Goal: Task Accomplishment & Management: Manage account settings

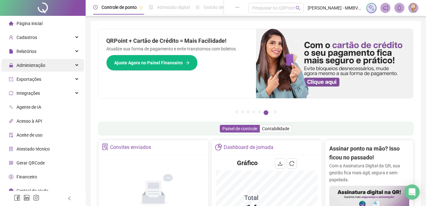
click at [38, 63] on span "Administração" at bounding box center [31, 65] width 29 height 5
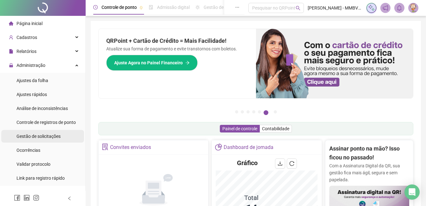
click at [36, 137] on span "Gestão de solicitações" at bounding box center [39, 136] width 44 height 5
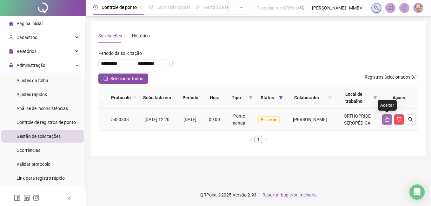
click at [389, 118] on icon "like" at bounding box center [387, 119] width 5 height 5
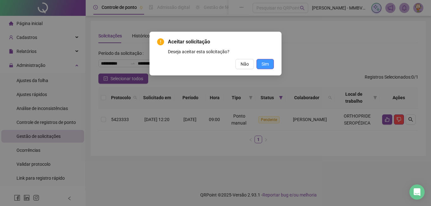
click at [265, 63] on span "Sim" at bounding box center [264, 64] width 7 height 7
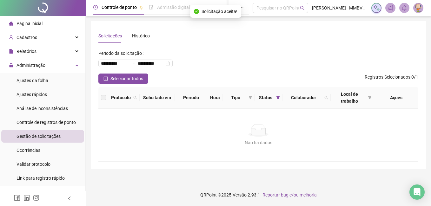
click at [31, 27] on div "Página inicial" at bounding box center [26, 23] width 34 height 13
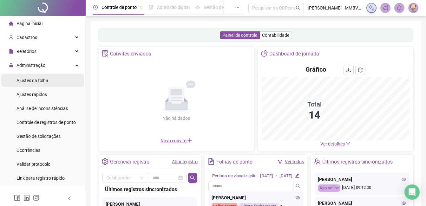
click at [31, 78] on span "Ajustes da folha" at bounding box center [33, 80] width 32 height 5
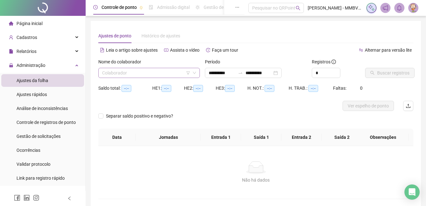
type input "**********"
click at [167, 76] on input "search" at bounding box center [146, 73] width 88 height 10
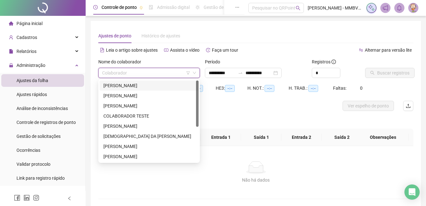
click at [144, 83] on div "[PERSON_NAME]" at bounding box center [148, 85] width 91 height 7
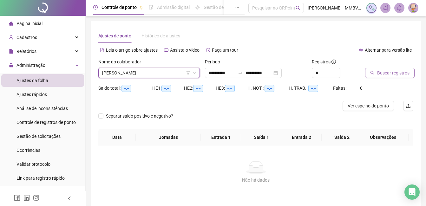
click at [390, 73] on span "Buscar registros" at bounding box center [393, 72] width 32 height 7
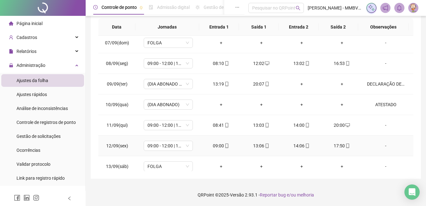
scroll to position [215, 0]
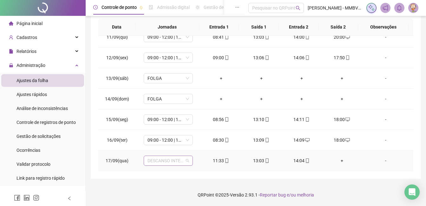
click at [175, 164] on span "DESCANSO INTER-JORNADA" at bounding box center [169, 161] width 42 height 10
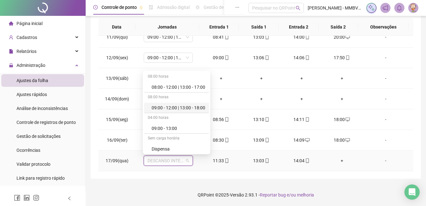
click at [192, 107] on div "09:00 - 12:00 | 13:00 - 18:00" at bounding box center [179, 107] width 54 height 7
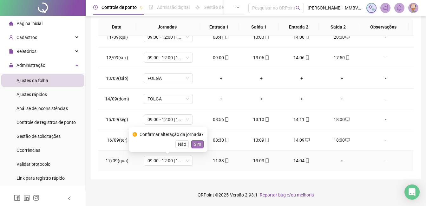
click at [194, 146] on span "Sim" at bounding box center [197, 144] width 7 height 7
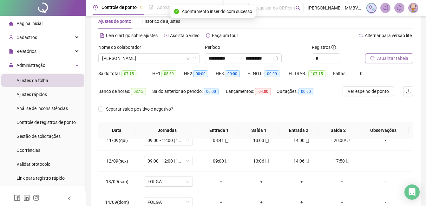
scroll to position [0, 0]
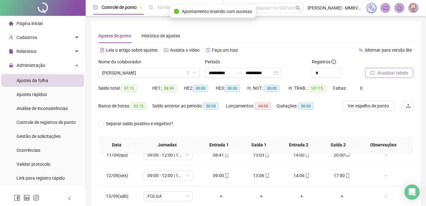
click at [400, 75] on span "Atualizar tabela" at bounding box center [392, 72] width 31 height 7
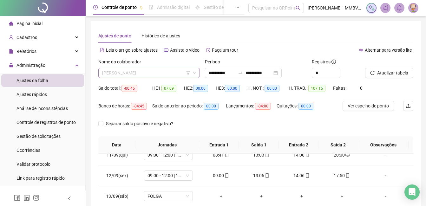
click at [167, 71] on span "[PERSON_NAME]" at bounding box center [149, 73] width 94 height 10
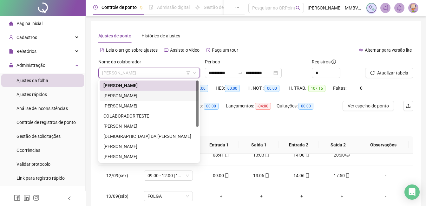
click at [160, 96] on div "[PERSON_NAME]" at bounding box center [148, 95] width 91 height 7
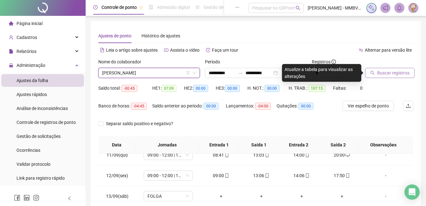
click at [380, 70] on span "Buscar registros" at bounding box center [393, 72] width 32 height 7
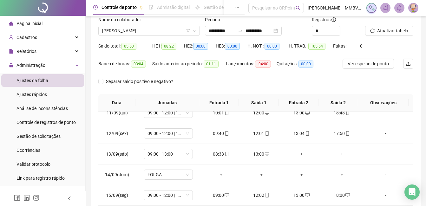
scroll to position [118, 0]
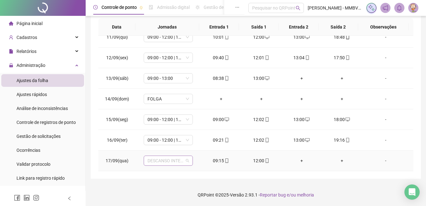
click at [185, 162] on span "DESCANSO INTER-JORNADA" at bounding box center [169, 161] width 42 height 10
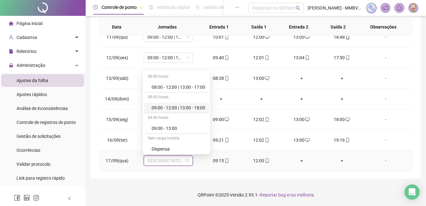
click at [193, 109] on div "09:00 - 12:00 | 13:00 - 18:00" at bounding box center [179, 107] width 54 height 7
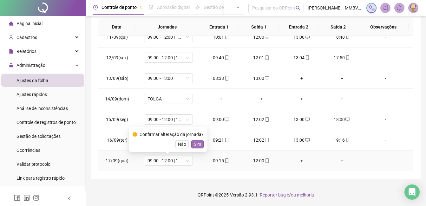
click at [198, 144] on span "Sim" at bounding box center [197, 144] width 7 height 7
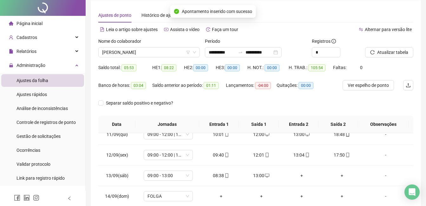
scroll to position [0, 0]
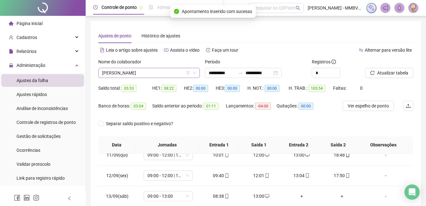
click at [181, 73] on span "[PERSON_NAME]" at bounding box center [149, 73] width 94 height 10
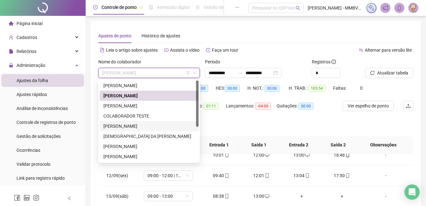
click at [139, 127] on div "[PERSON_NAME]" at bounding box center [148, 126] width 91 height 7
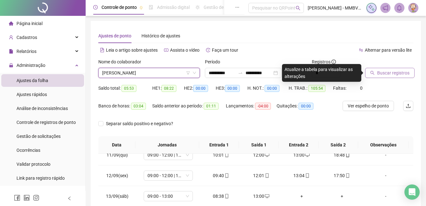
click at [405, 70] on span "Buscar registros" at bounding box center [393, 72] width 32 height 7
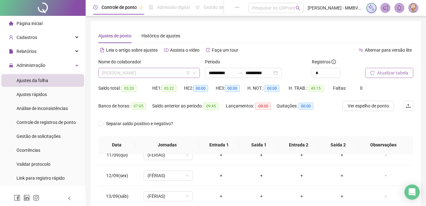
click at [173, 74] on span "[PERSON_NAME]" at bounding box center [149, 73] width 94 height 10
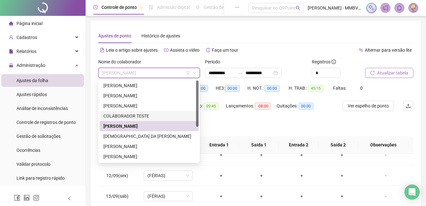
scroll to position [32, 0]
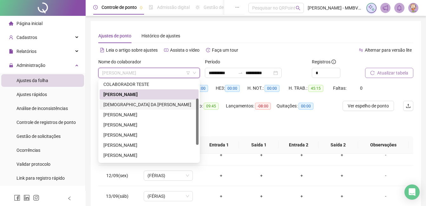
click at [167, 104] on div "[DEMOGRAPHIC_DATA] DA [PERSON_NAME]" at bounding box center [148, 104] width 91 height 7
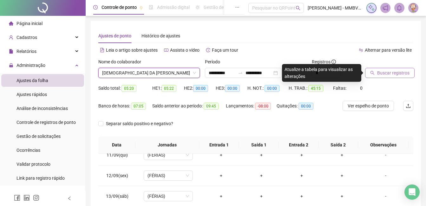
click at [389, 75] on span "Buscar registros" at bounding box center [393, 72] width 32 height 7
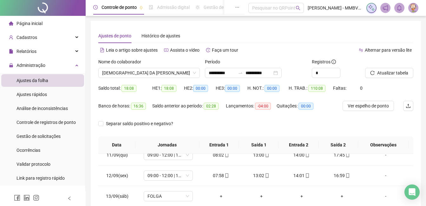
scroll to position [118, 0]
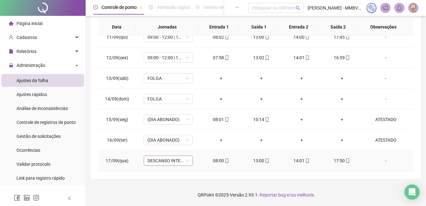
click at [181, 160] on span "DESCANSO INTER-JORNADA" at bounding box center [169, 161] width 42 height 10
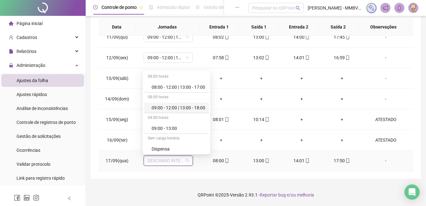
click at [202, 108] on div "09:00 - 12:00 | 13:00 - 18:00" at bounding box center [179, 107] width 54 height 7
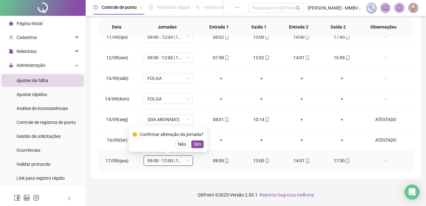
click at [196, 145] on span "Sim" at bounding box center [197, 144] width 7 height 7
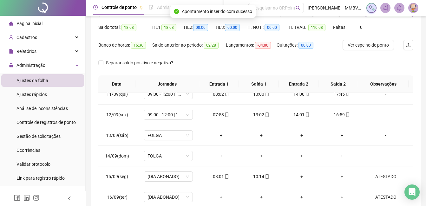
scroll to position [0, 0]
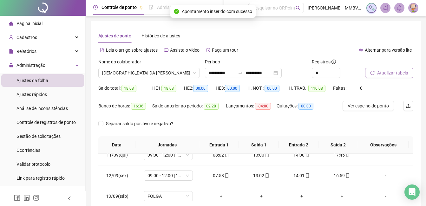
click at [393, 76] on span "Atualizar tabela" at bounding box center [392, 72] width 31 height 7
click at [184, 76] on span "[DEMOGRAPHIC_DATA] DA [PERSON_NAME]" at bounding box center [149, 73] width 94 height 10
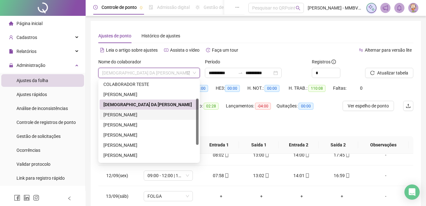
click at [133, 117] on div "[PERSON_NAME]" at bounding box center [148, 114] width 91 height 7
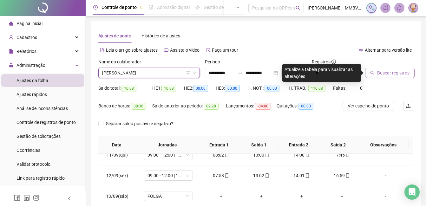
click at [406, 77] on button "Buscar registros" at bounding box center [390, 73] width 50 height 10
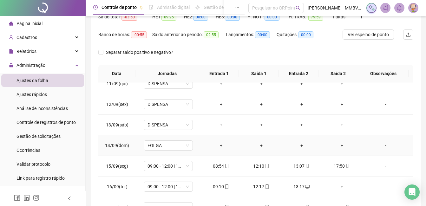
scroll to position [118, 0]
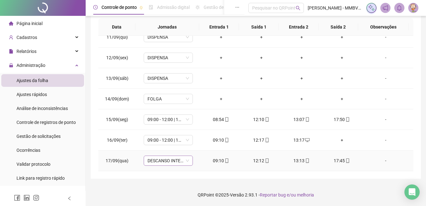
click at [176, 166] on div "DESCANSO INTER-JORNADA" at bounding box center [168, 161] width 49 height 10
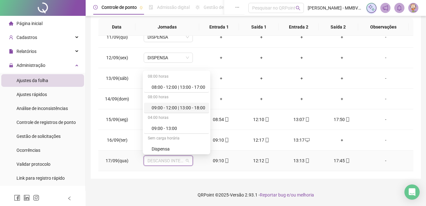
click at [191, 106] on div "09:00 - 12:00 | 13:00 - 18:00" at bounding box center [179, 107] width 54 height 7
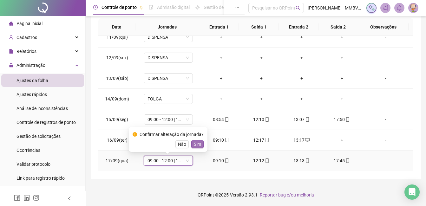
click at [191, 143] on button "Sim" at bounding box center [197, 145] width 12 height 8
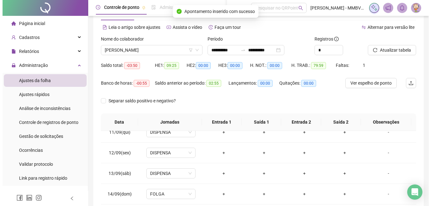
scroll to position [0, 0]
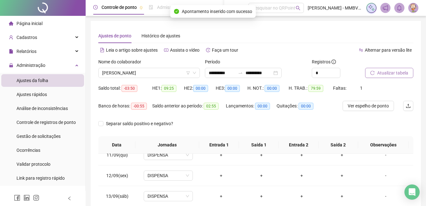
click at [376, 72] on button "Atualizar tabela" at bounding box center [389, 73] width 48 height 10
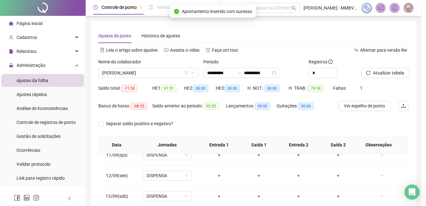
click at [174, 70] on span "[PERSON_NAME]" at bounding box center [148, 73] width 92 height 10
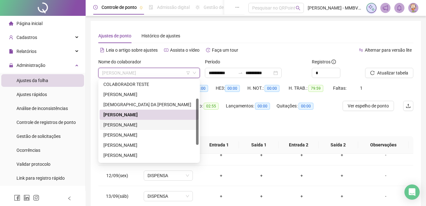
click at [154, 125] on div "[PERSON_NAME]" at bounding box center [148, 125] width 91 height 7
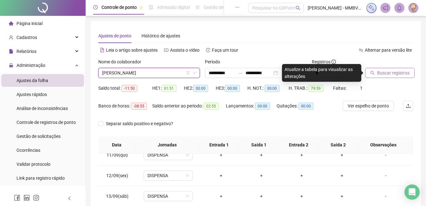
click at [376, 71] on button "Buscar registros" at bounding box center [390, 73] width 50 height 10
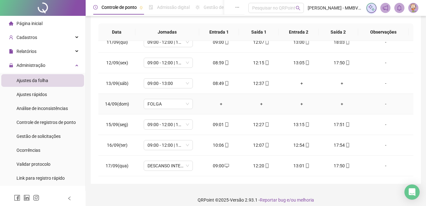
scroll to position [118, 0]
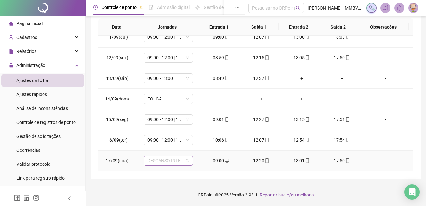
click at [182, 163] on span "DESCANSO INTER-JORNADA" at bounding box center [169, 161] width 42 height 10
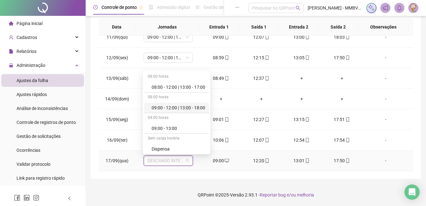
click at [197, 107] on div "09:00 - 12:00 | 13:00 - 18:00" at bounding box center [179, 107] width 54 height 7
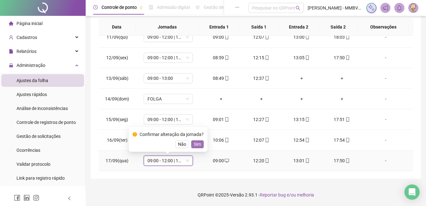
click at [198, 146] on span "Sim" at bounding box center [197, 144] width 7 height 7
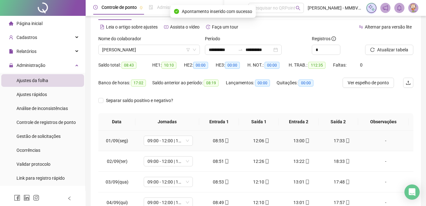
scroll to position [23, 0]
click at [389, 50] on span "Atualizar tabela" at bounding box center [392, 50] width 31 height 7
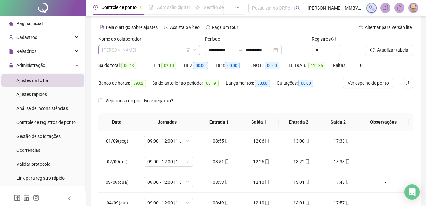
click at [167, 52] on span "[PERSON_NAME]" at bounding box center [149, 50] width 94 height 10
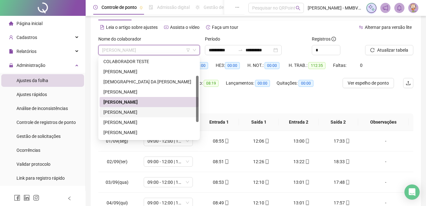
click at [130, 111] on div "[PERSON_NAME]" at bounding box center [148, 112] width 91 height 7
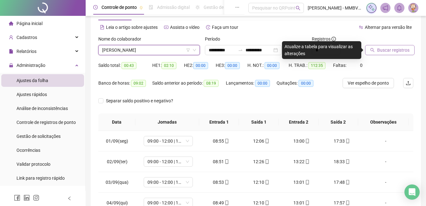
click at [381, 52] on span "Buscar registros" at bounding box center [393, 50] width 32 height 7
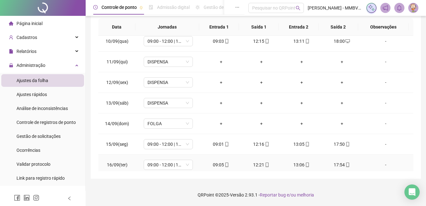
scroll to position [215, 0]
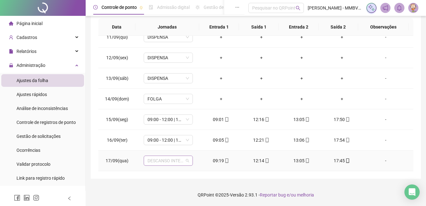
click at [173, 160] on span "DESCANSO INTER-JORNADA" at bounding box center [169, 161] width 42 height 10
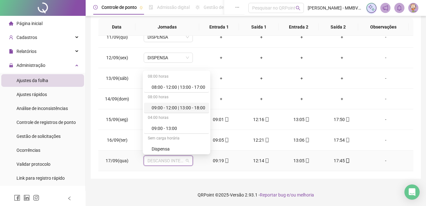
click at [193, 104] on div "09:00 - 12:00 | 13:00 - 18:00" at bounding box center [179, 107] width 54 height 7
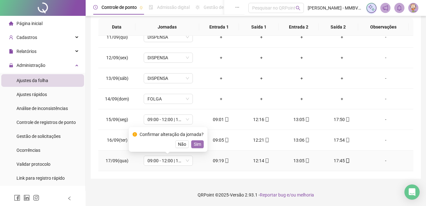
click at [195, 146] on span "Sim" at bounding box center [197, 144] width 7 height 7
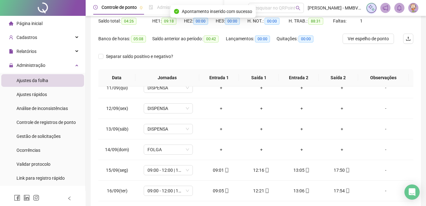
scroll to position [0, 0]
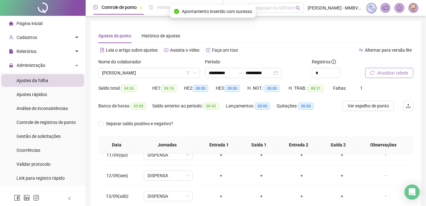
click at [406, 74] on span "Atualizar tabela" at bounding box center [392, 72] width 31 height 7
click at [171, 73] on span "[PERSON_NAME]" at bounding box center [149, 73] width 94 height 10
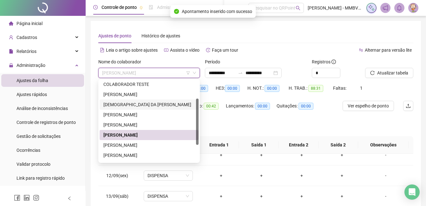
scroll to position [61, 0]
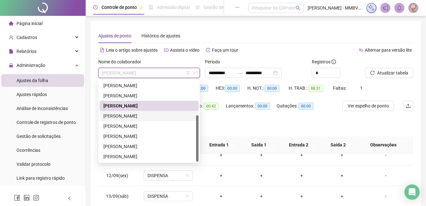
click at [146, 119] on div "[PERSON_NAME]" at bounding box center [148, 116] width 91 height 7
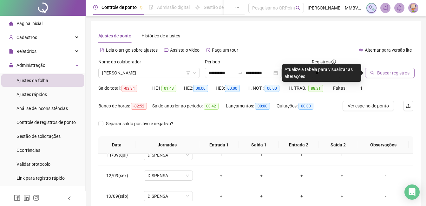
click at [404, 75] on span "Buscar registros" at bounding box center [393, 72] width 32 height 7
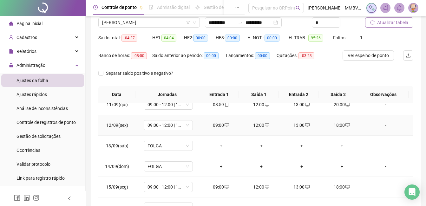
scroll to position [118, 0]
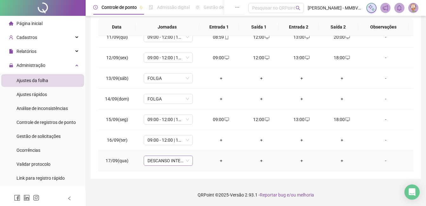
click at [183, 162] on span "DESCANSO INTER-JORNADA" at bounding box center [169, 161] width 42 height 10
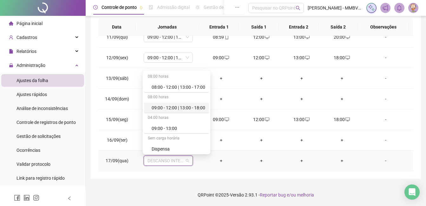
click at [189, 105] on div "09:00 - 12:00 | 13:00 - 18:00" at bounding box center [179, 107] width 54 height 7
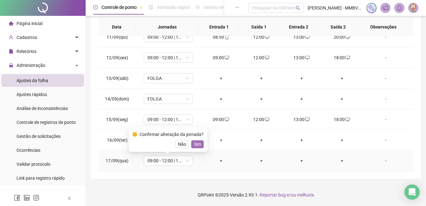
click at [198, 144] on span "Sim" at bounding box center [197, 144] width 7 height 7
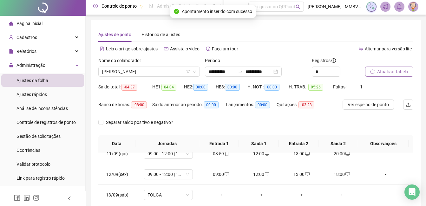
scroll to position [0, 0]
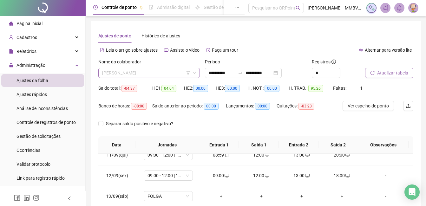
click at [172, 74] on span "[PERSON_NAME]" at bounding box center [149, 73] width 94 height 10
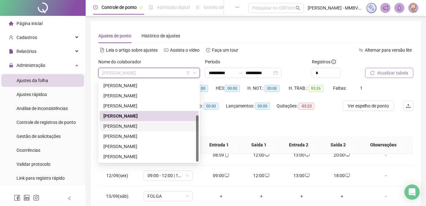
click at [164, 129] on div "[PERSON_NAME]" at bounding box center [148, 126] width 91 height 7
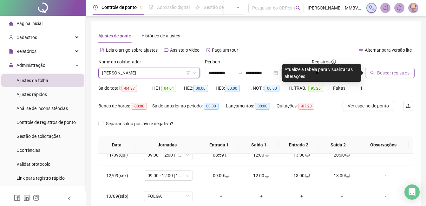
click at [394, 69] on button "Buscar registros" at bounding box center [390, 73] width 50 height 10
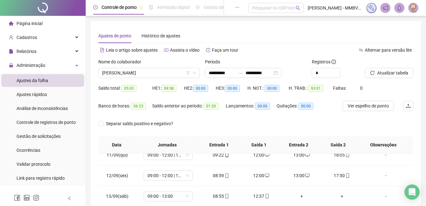
scroll to position [118, 0]
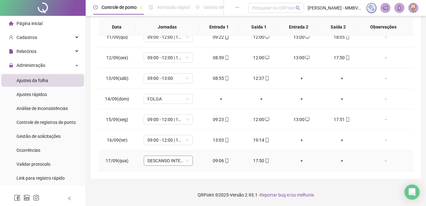
click at [190, 164] on div "DESCANSO INTER-JORNADA" at bounding box center [168, 161] width 49 height 10
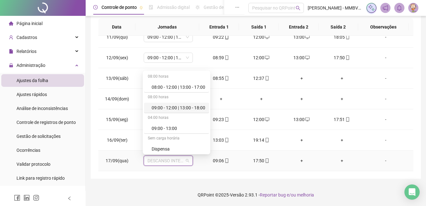
click at [198, 106] on div "09:00 - 12:00 | 13:00 - 18:00" at bounding box center [179, 107] width 54 height 7
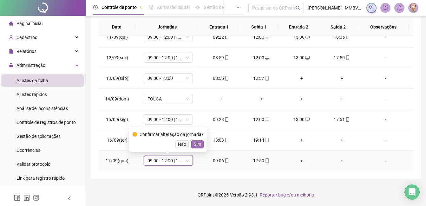
click at [200, 145] on button "Sim" at bounding box center [197, 145] width 12 height 8
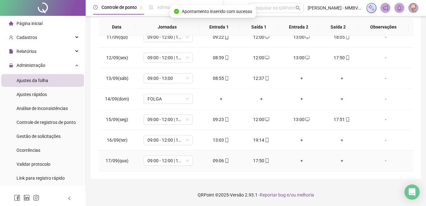
click at [301, 160] on div "+" at bounding box center [302, 160] width 30 height 7
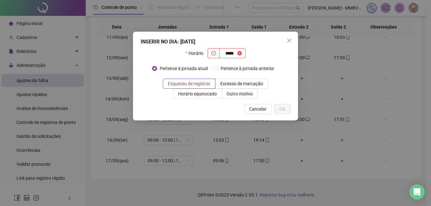
type input "*****"
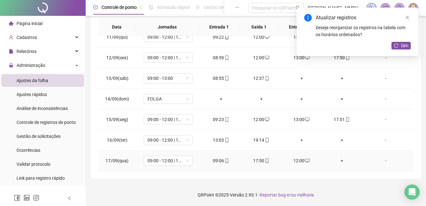
click at [340, 159] on div "+" at bounding box center [342, 160] width 30 height 7
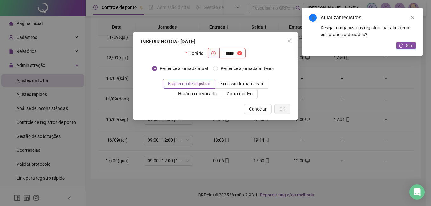
type input "*****"
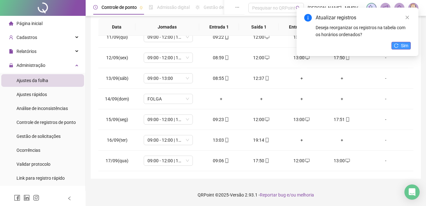
click at [395, 46] on icon "reload" at bounding box center [396, 45] width 4 height 4
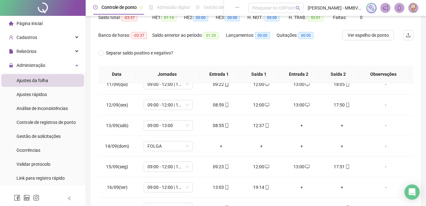
scroll to position [0, 0]
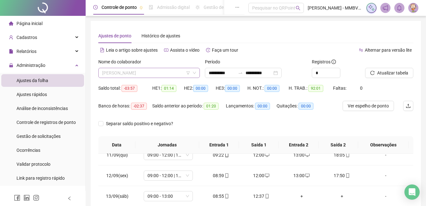
click at [177, 75] on span "[PERSON_NAME]" at bounding box center [149, 73] width 94 height 10
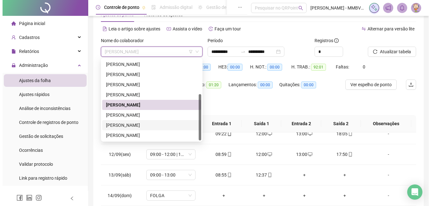
scroll to position [32, 0]
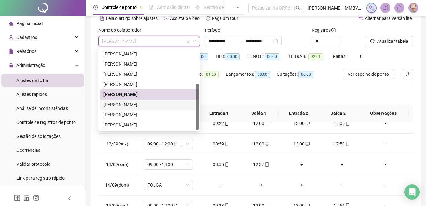
click at [149, 109] on div "[PERSON_NAME]" at bounding box center [149, 105] width 99 height 10
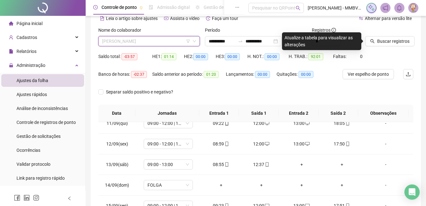
click at [175, 46] on span "[PERSON_NAME]" at bounding box center [149, 41] width 94 height 10
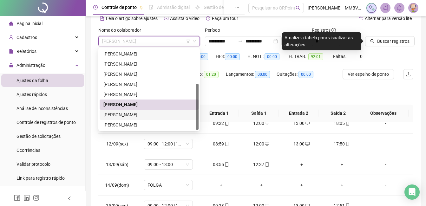
click at [129, 116] on div "[PERSON_NAME]" at bounding box center [148, 114] width 91 height 7
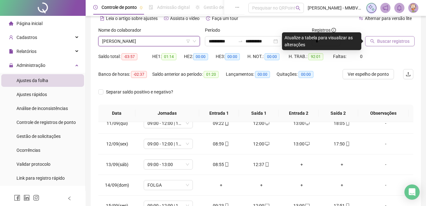
click at [382, 40] on span "Buscar registros" at bounding box center [393, 41] width 32 height 7
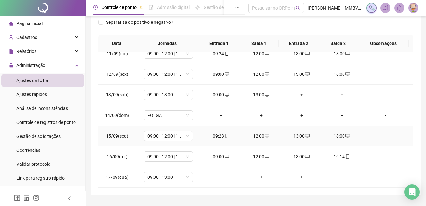
scroll to position [118, 0]
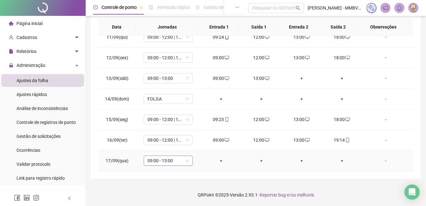
click at [184, 158] on span "09:00 - 13:00" at bounding box center [169, 161] width 42 height 10
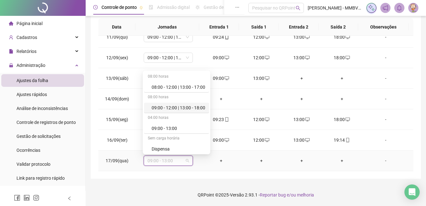
click at [186, 105] on div "09:00 - 12:00 | 13:00 - 18:00" at bounding box center [179, 107] width 54 height 7
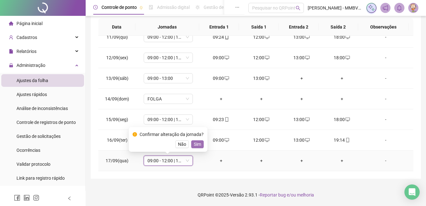
click at [198, 146] on span "Sim" at bounding box center [197, 144] width 7 height 7
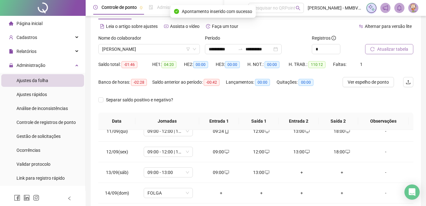
scroll to position [0, 0]
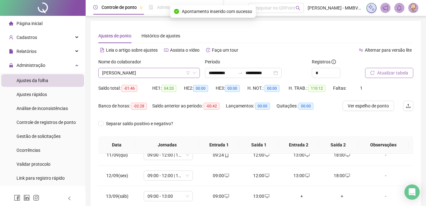
click at [176, 74] on span "[PERSON_NAME]" at bounding box center [149, 73] width 94 height 10
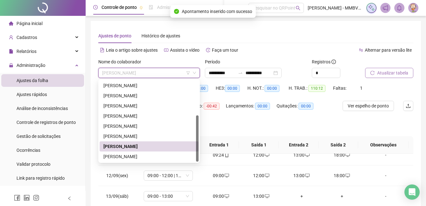
click at [392, 76] on span "Atualizar tabela" at bounding box center [392, 72] width 31 height 7
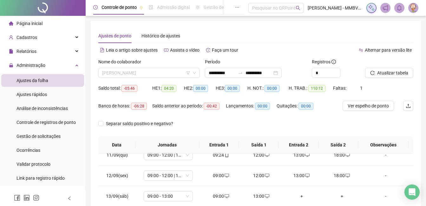
click at [179, 75] on span "[PERSON_NAME]" at bounding box center [149, 73] width 94 height 10
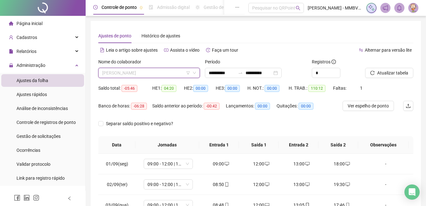
click at [178, 75] on span "[PERSON_NAME]" at bounding box center [149, 73] width 94 height 10
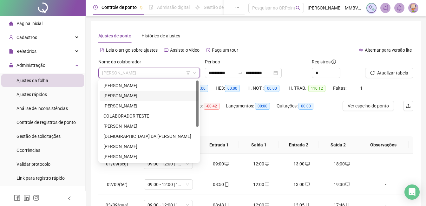
click at [125, 93] on div "[PERSON_NAME]" at bounding box center [148, 95] width 91 height 7
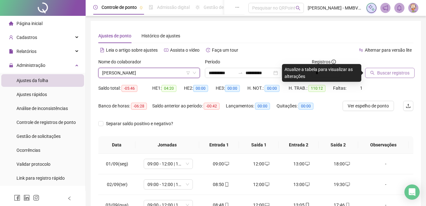
click at [401, 74] on span "Buscar registros" at bounding box center [393, 72] width 32 height 7
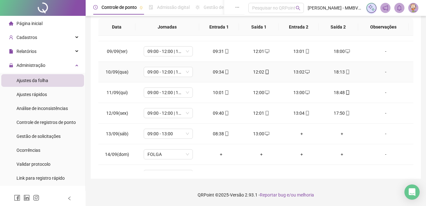
scroll to position [215, 0]
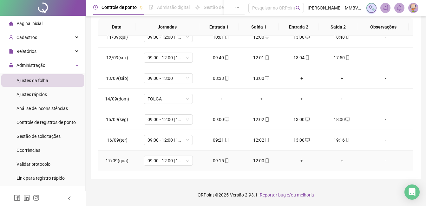
click at [301, 162] on div "+" at bounding box center [302, 160] width 30 height 7
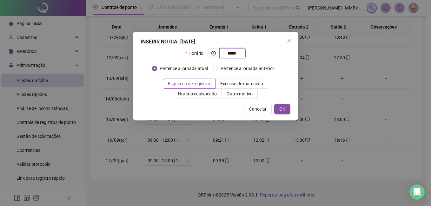
type input "*****"
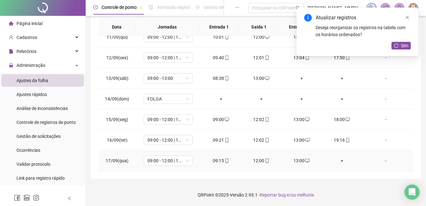
click at [340, 162] on div "+" at bounding box center [342, 160] width 30 height 7
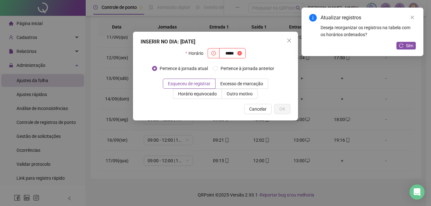
type input "*****"
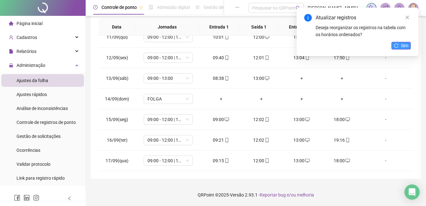
click at [408, 46] on span "Sim" at bounding box center [404, 45] width 7 height 7
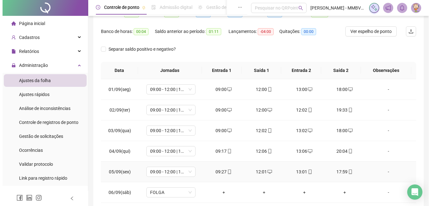
scroll to position [0, 0]
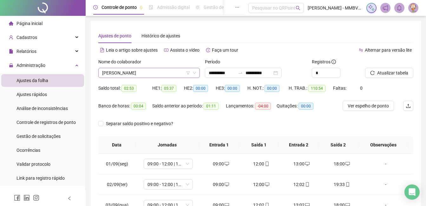
click at [183, 74] on span "[PERSON_NAME]" at bounding box center [149, 73] width 94 height 10
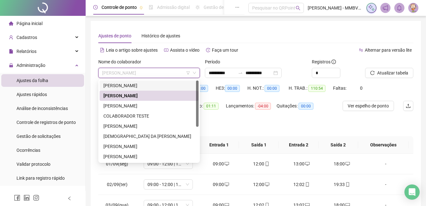
click at [168, 86] on div "[PERSON_NAME]" at bounding box center [148, 85] width 91 height 7
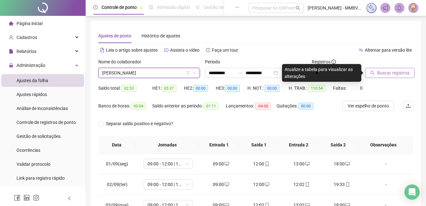
click at [385, 76] on button "Buscar registros" at bounding box center [390, 73] width 50 height 10
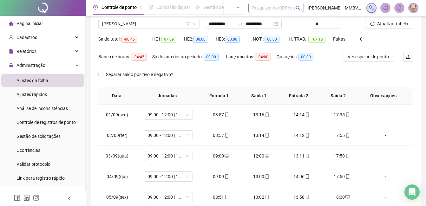
scroll to position [63, 0]
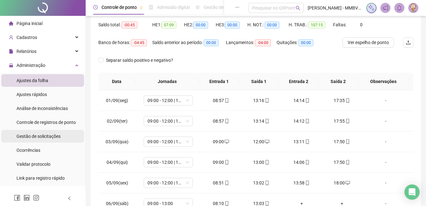
click at [46, 137] on span "Gestão de solicitações" at bounding box center [39, 136] width 44 height 5
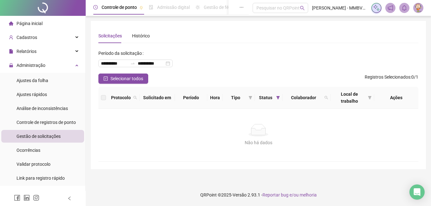
click at [50, 19] on li "Página inicial" at bounding box center [42, 23] width 83 height 13
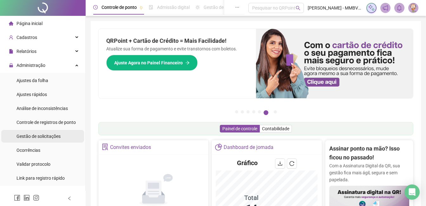
click at [47, 139] on span "Gestão de solicitações" at bounding box center [39, 136] width 44 height 5
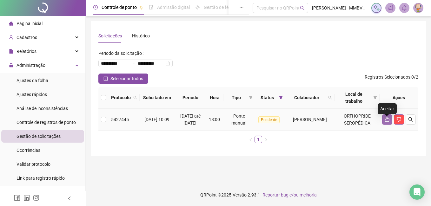
click at [386, 122] on icon "like" at bounding box center [387, 119] width 4 height 5
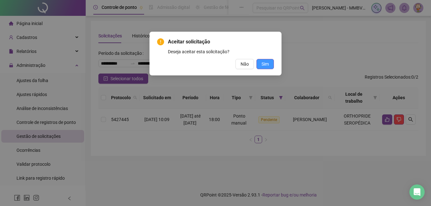
click at [264, 63] on span "Sim" at bounding box center [264, 64] width 7 height 7
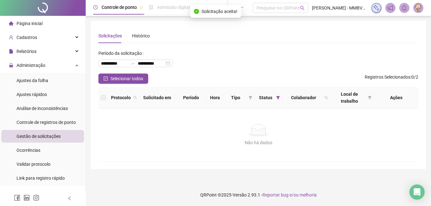
click at [39, 22] on span "Página inicial" at bounding box center [30, 23] width 26 height 5
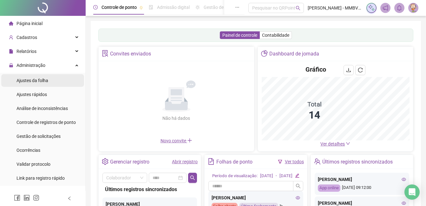
click at [41, 79] on span "Ajustes da folha" at bounding box center [33, 80] width 32 height 5
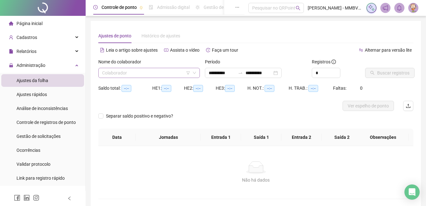
type input "**********"
click at [169, 70] on input "search" at bounding box center [146, 73] width 88 height 10
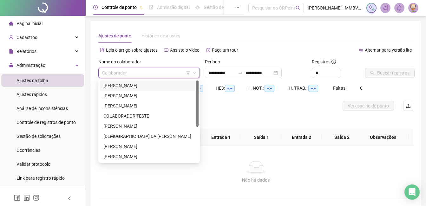
click at [161, 84] on div "[PERSON_NAME]" at bounding box center [148, 85] width 91 height 7
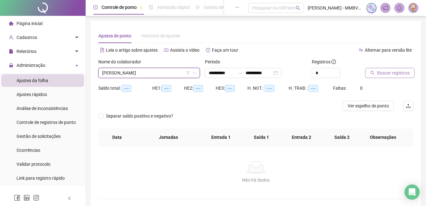
click at [383, 74] on span "Buscar registros" at bounding box center [393, 72] width 32 height 7
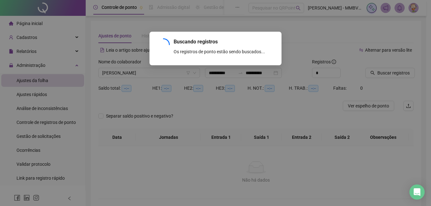
click at [384, 72] on div "Buscando registros Os registros de ponto estão sendo buscados... OK" at bounding box center [215, 103] width 431 height 206
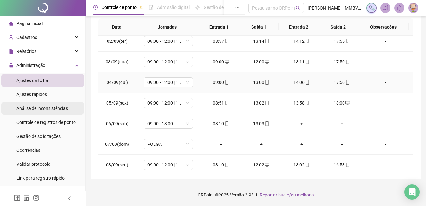
scroll to position [25, 0]
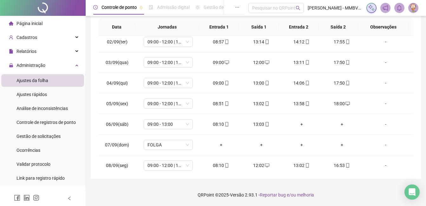
click at [51, 73] on ul "Ajustes da folha Ajustes rápidos Análise de inconsistências Controle de registr…" at bounding box center [42, 129] width 85 height 113
click at [51, 68] on div "Administração" at bounding box center [42, 65] width 83 height 13
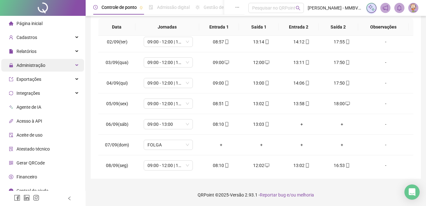
click at [62, 65] on div "Administração" at bounding box center [42, 65] width 83 height 13
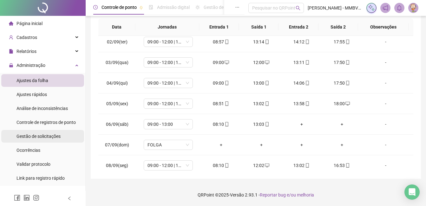
click at [42, 136] on span "Gestão de solicitações" at bounding box center [39, 136] width 44 height 5
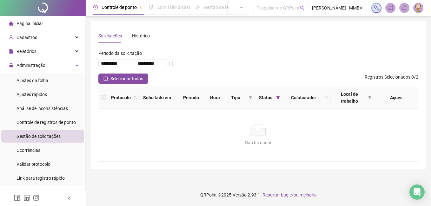
drag, startPoint x: 31, startPoint y: 26, endPoint x: 28, endPoint y: 30, distance: 5.4
click at [32, 25] on span "Página inicial" at bounding box center [30, 23] width 26 height 5
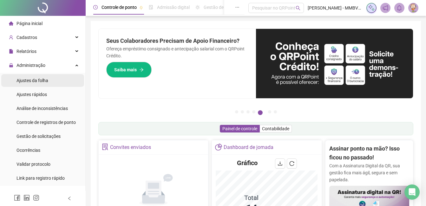
click at [43, 79] on span "Ajustes da folha" at bounding box center [33, 80] width 32 height 5
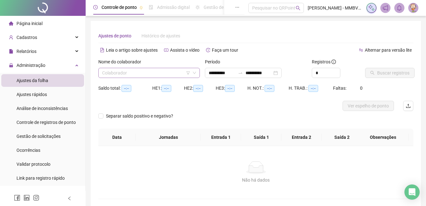
type input "**********"
click at [159, 73] on input "search" at bounding box center [146, 73] width 88 height 10
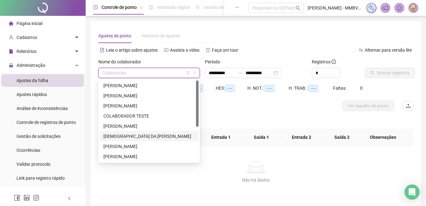
click at [132, 136] on div "[DEMOGRAPHIC_DATA] DA [PERSON_NAME]" at bounding box center [148, 136] width 91 height 7
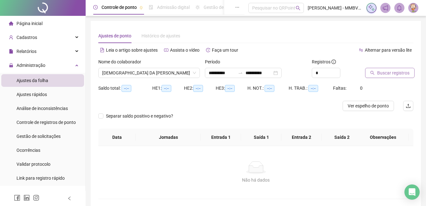
click at [395, 77] on button "Buscar registros" at bounding box center [390, 73] width 50 height 10
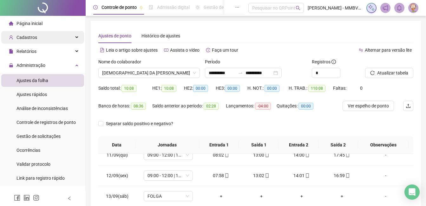
drag, startPoint x: 42, startPoint y: 24, endPoint x: 42, endPoint y: 32, distance: 7.9
click at [43, 24] on li "Página inicial" at bounding box center [42, 23] width 83 height 13
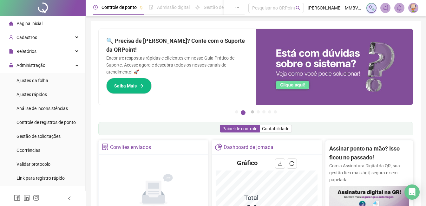
click at [254, 112] on button "3" at bounding box center [252, 111] width 3 height 3
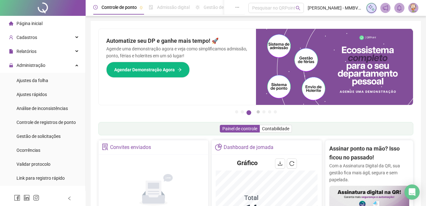
click at [257, 112] on button "4" at bounding box center [258, 111] width 3 height 3
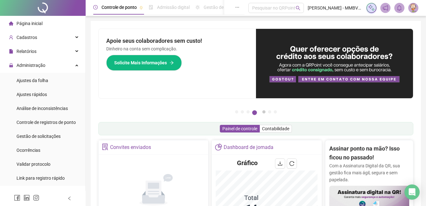
click at [262, 111] on button "5" at bounding box center [263, 111] width 3 height 3
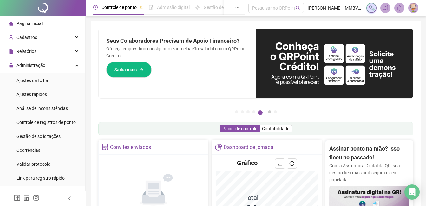
click at [270, 112] on button "6" at bounding box center [269, 111] width 3 height 3
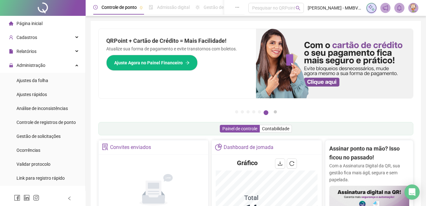
click at [274, 112] on button "7" at bounding box center [275, 111] width 3 height 3
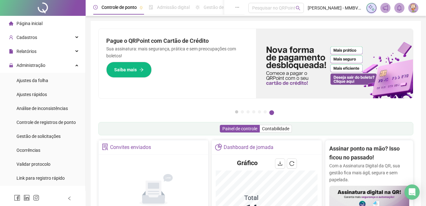
click at [238, 114] on button "1" at bounding box center [236, 111] width 3 height 3
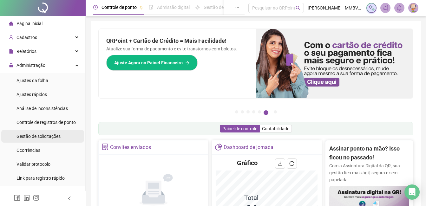
drag, startPoint x: 50, startPoint y: 138, endPoint x: 63, endPoint y: 138, distance: 13.3
click at [50, 138] on span "Gestão de solicitações" at bounding box center [39, 136] width 44 height 5
